Goal: Information Seeking & Learning: Check status

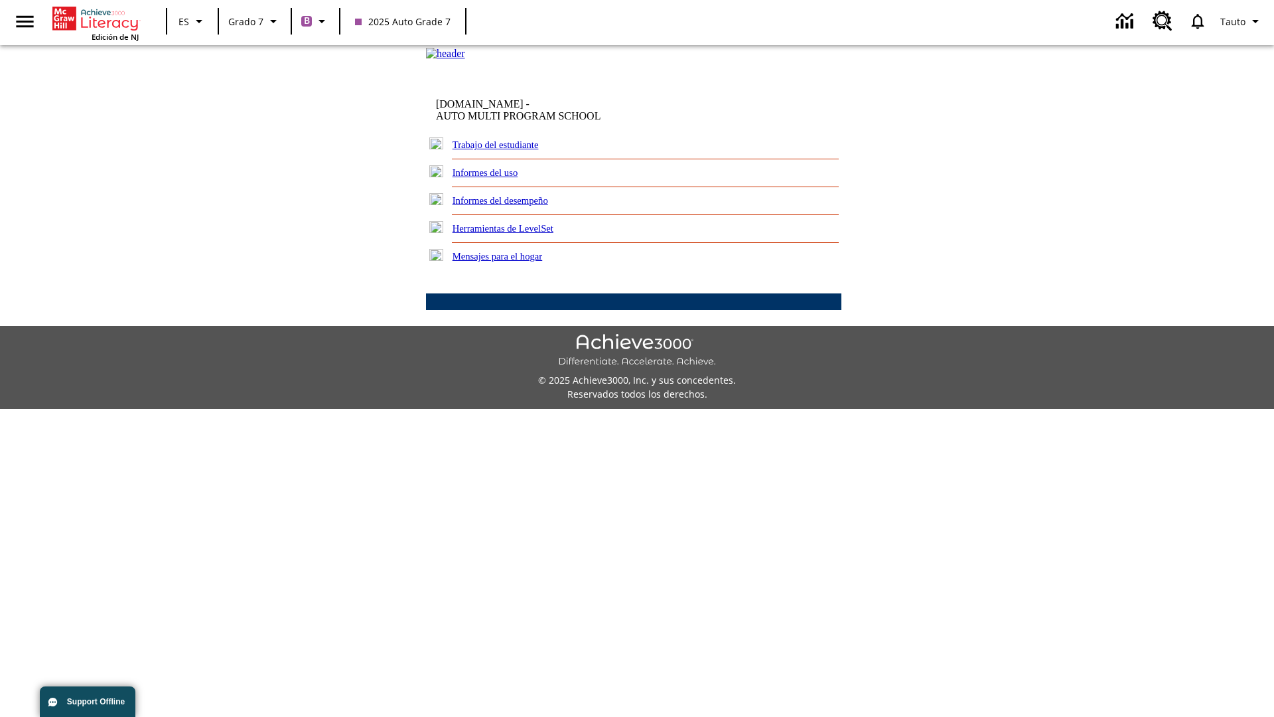
click at [518, 206] on link "Informes del desempeño" at bounding box center [501, 200] width 96 height 11
click at [0, 0] on link "¿Cómo se están desempeñando mis estudiantes en su habilidad lectora?" at bounding box center [0, 0] width 0 height 0
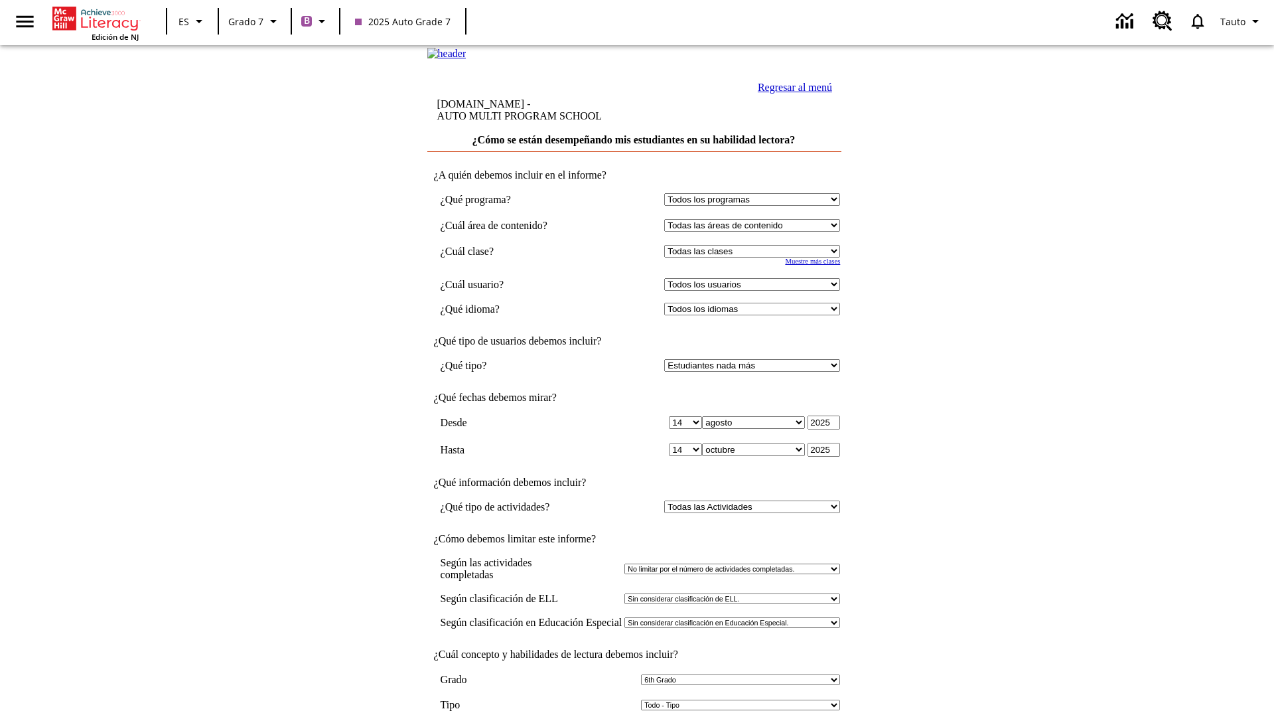
select select "6"
select select "2349292"
